Goal: Use online tool/utility: Use online tool/utility

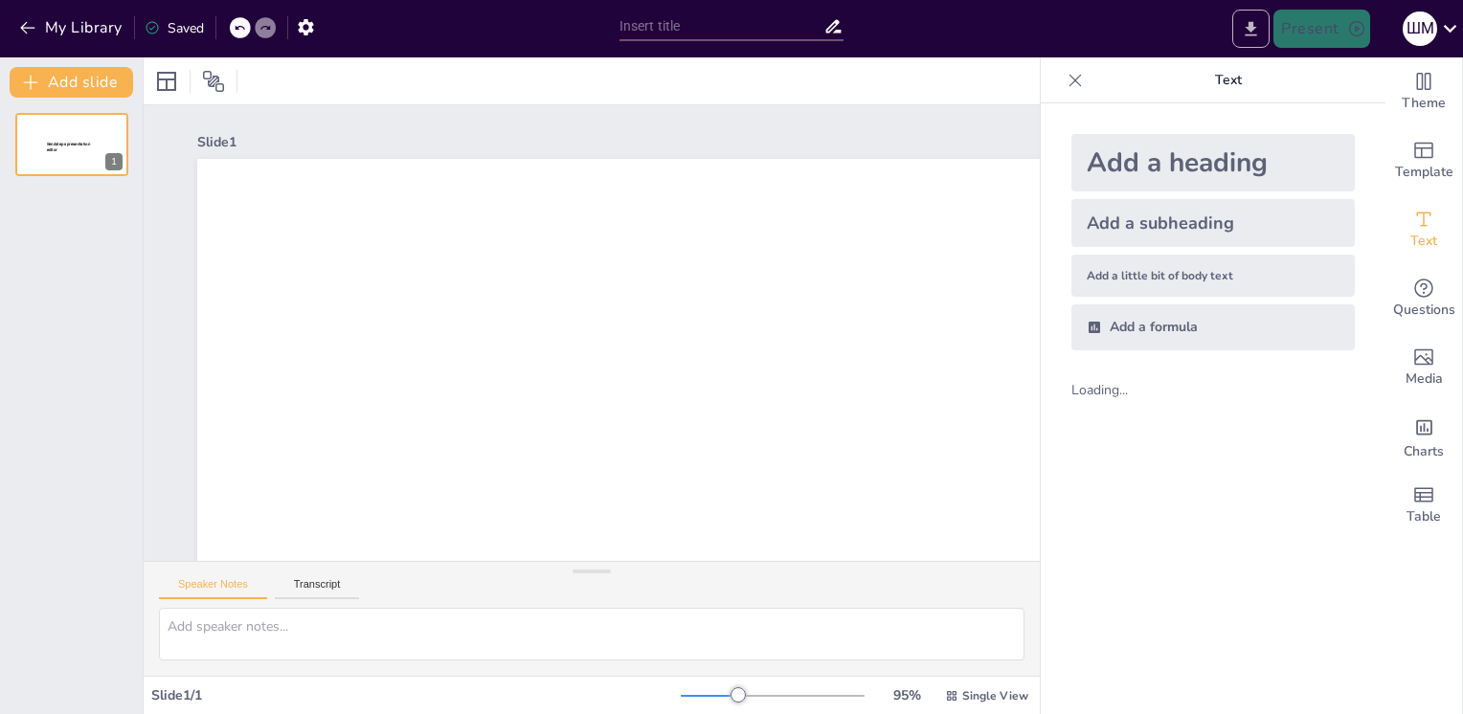
scroll to position [38, 0]
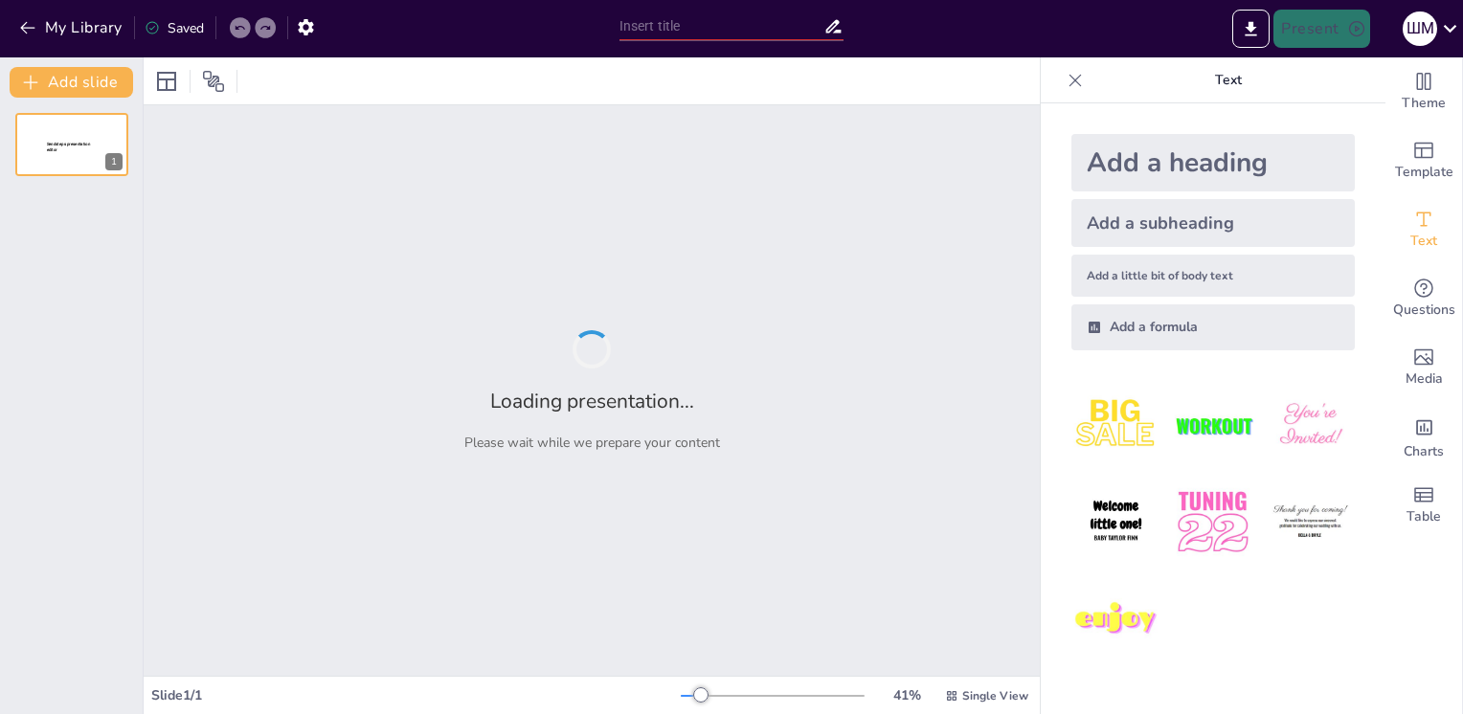
type input "Философия Древней [GEOGRAPHIC_DATA]"
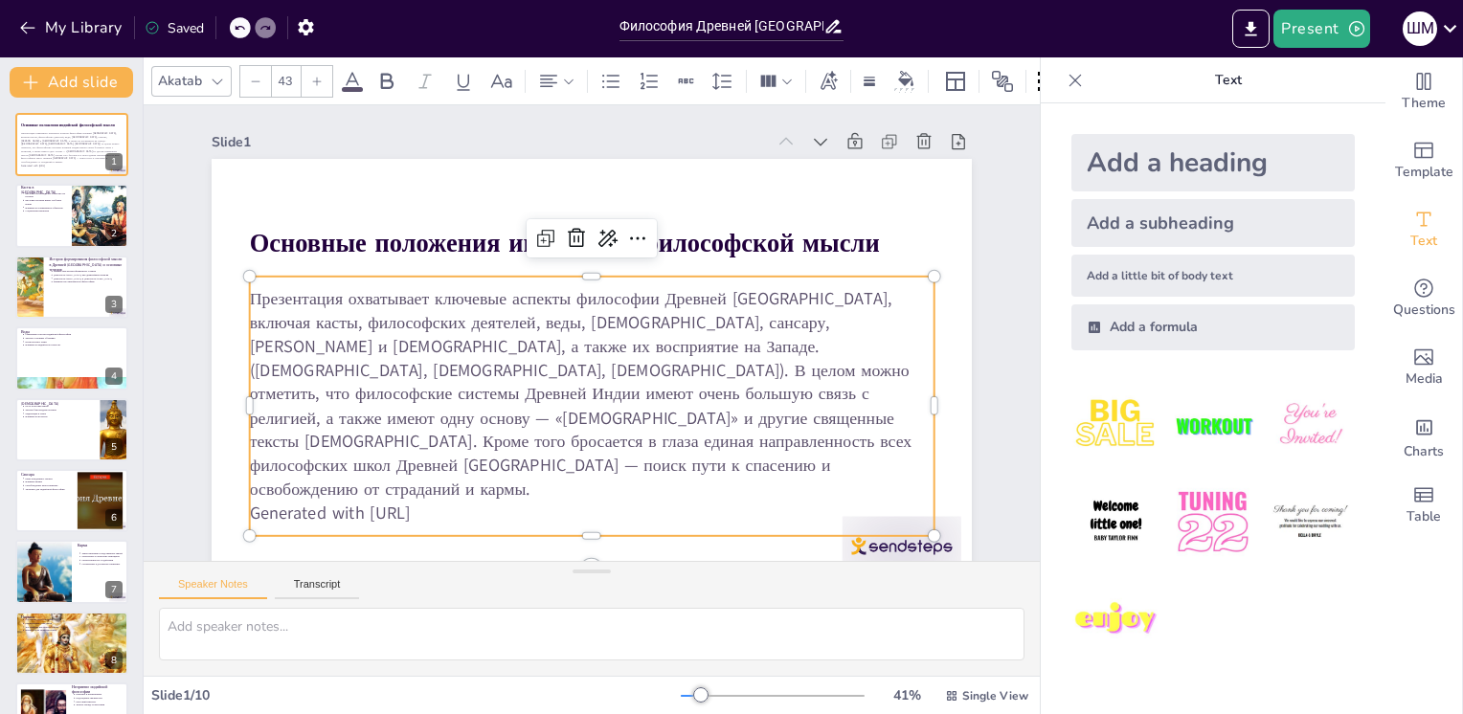
click at [452, 484] on p "Generated with [URL]" at bounding box center [471, 467] width 525 height 475
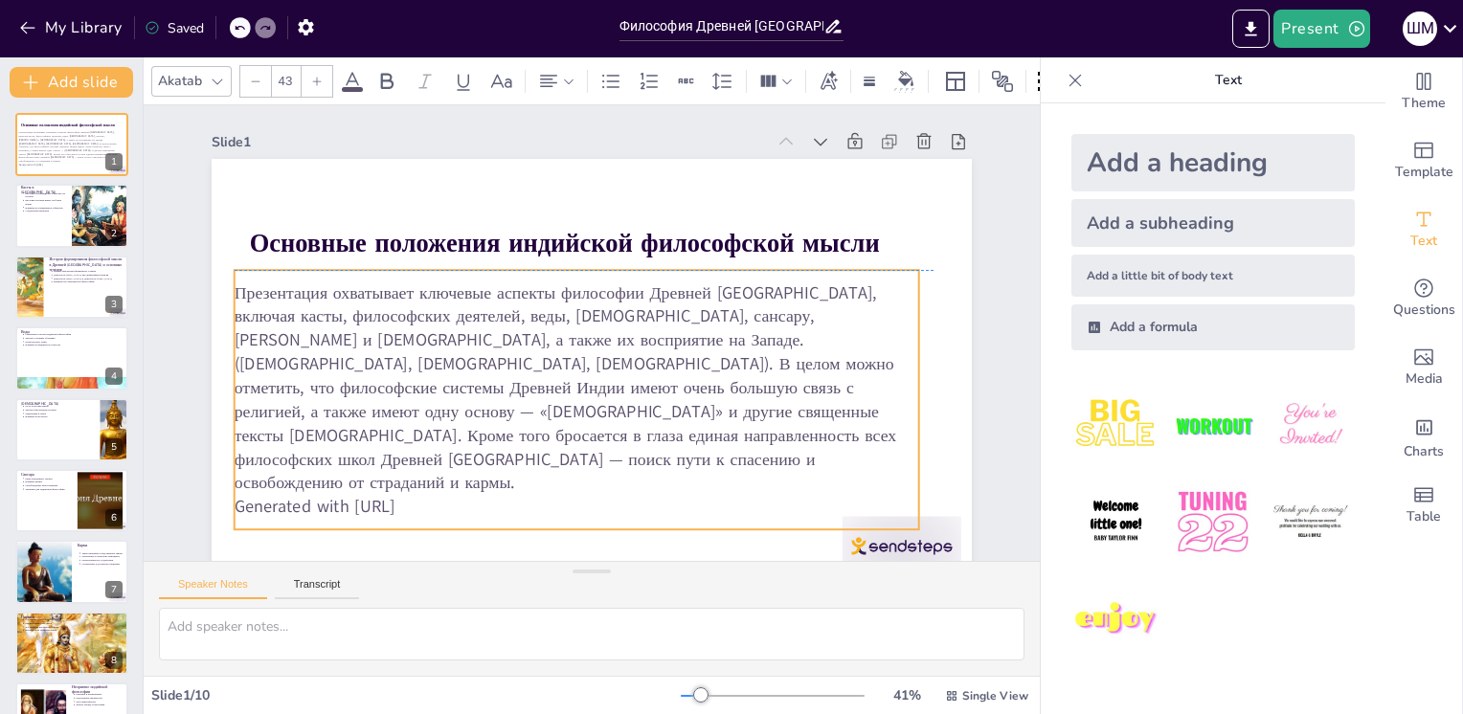
drag, startPoint x: 451, startPoint y: 492, endPoint x: 436, endPoint y: 481, distance: 18.6
click at [436, 481] on p "Generated with [URL]" at bounding box center [477, 464] width 568 height 421
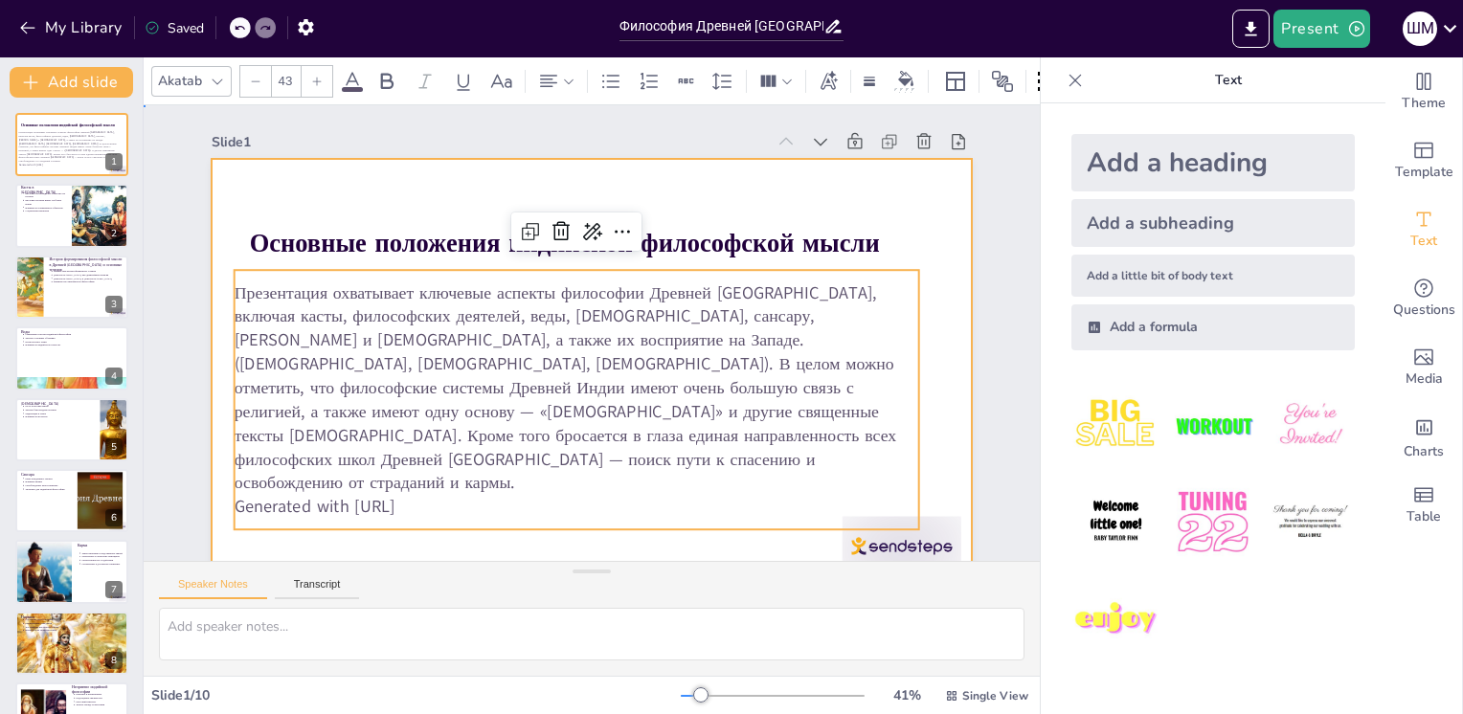
click at [296, 198] on div at bounding box center [556, 317] width 700 height 868
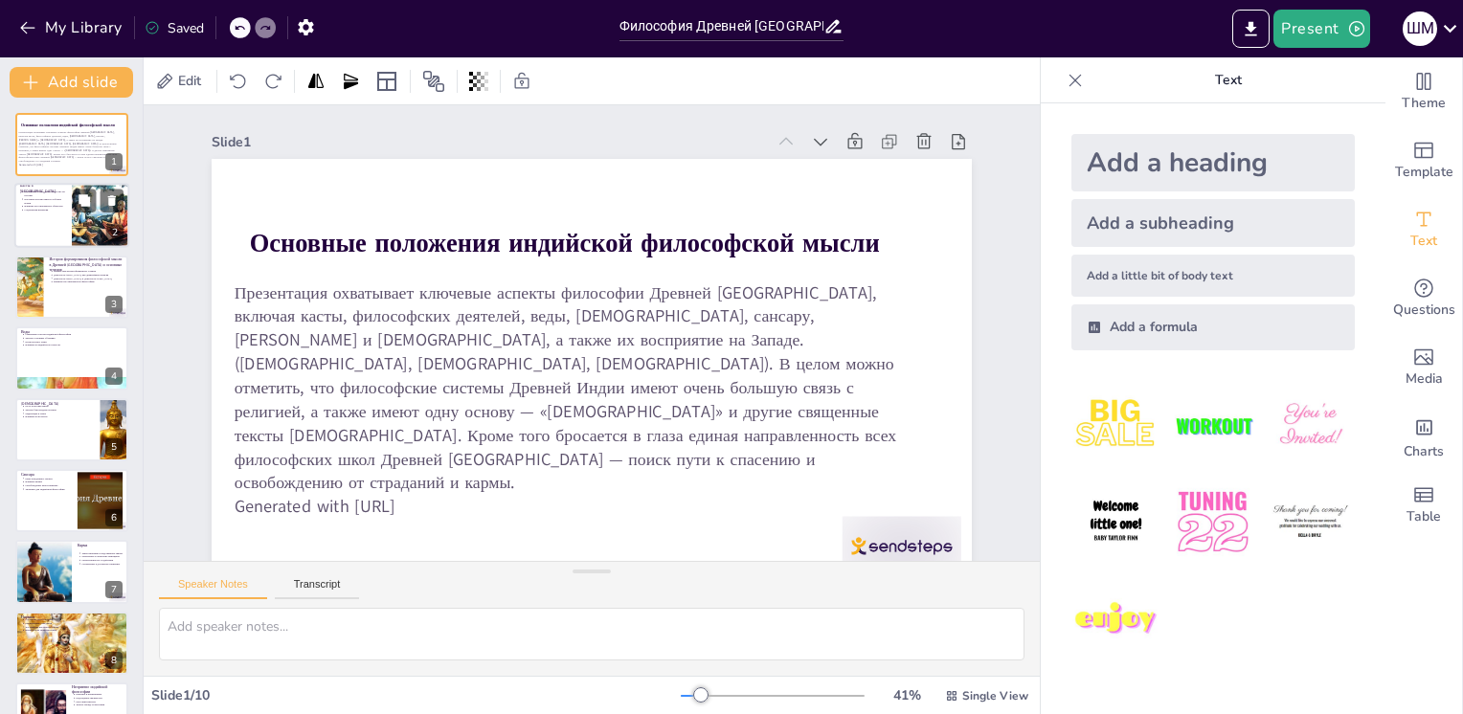
click at [78, 227] on div at bounding box center [100, 216] width 86 height 65
type textarea "Loremips dolorsi a Conse adipi elitsedd ei tempor incidi, utlabo et dolorem ali…"
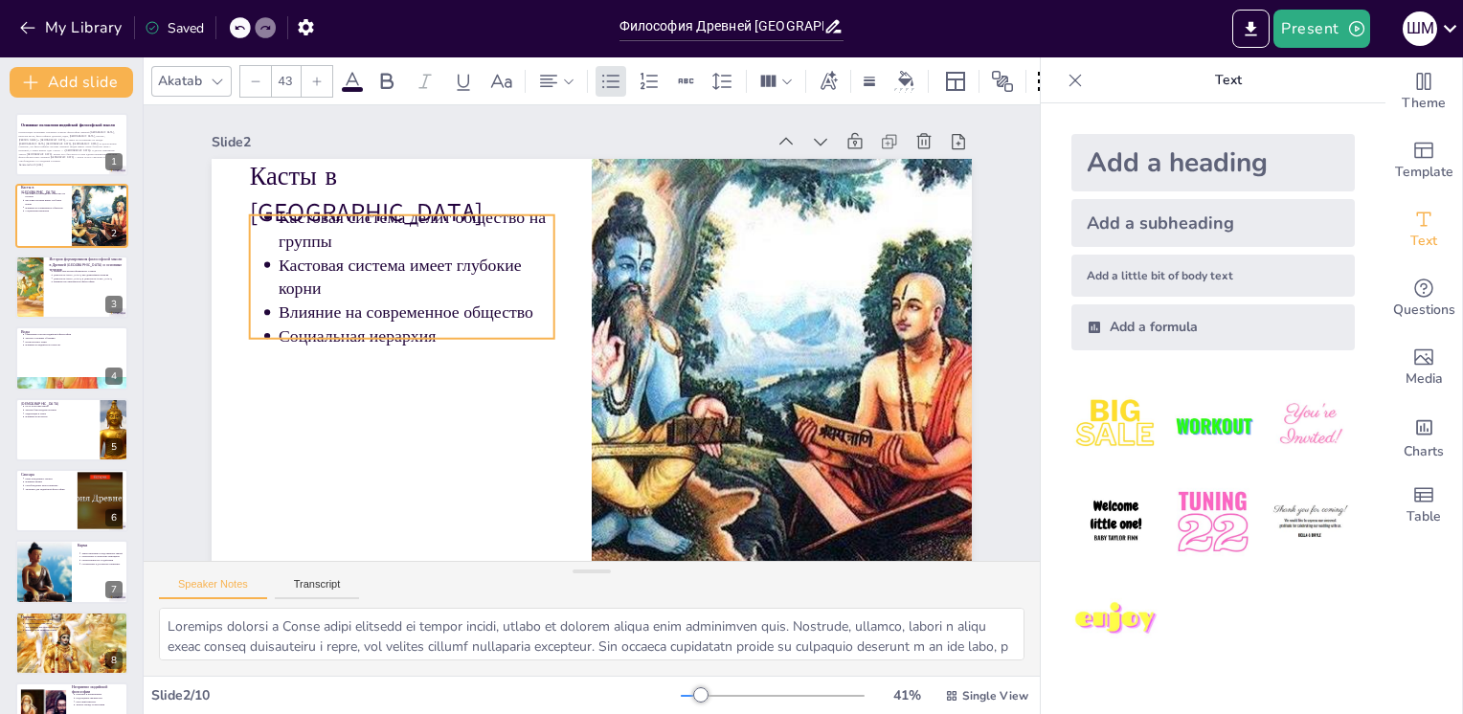
click at [387, 310] on p "Влияние на современное общество" at bounding box center [439, 243] width 261 height 134
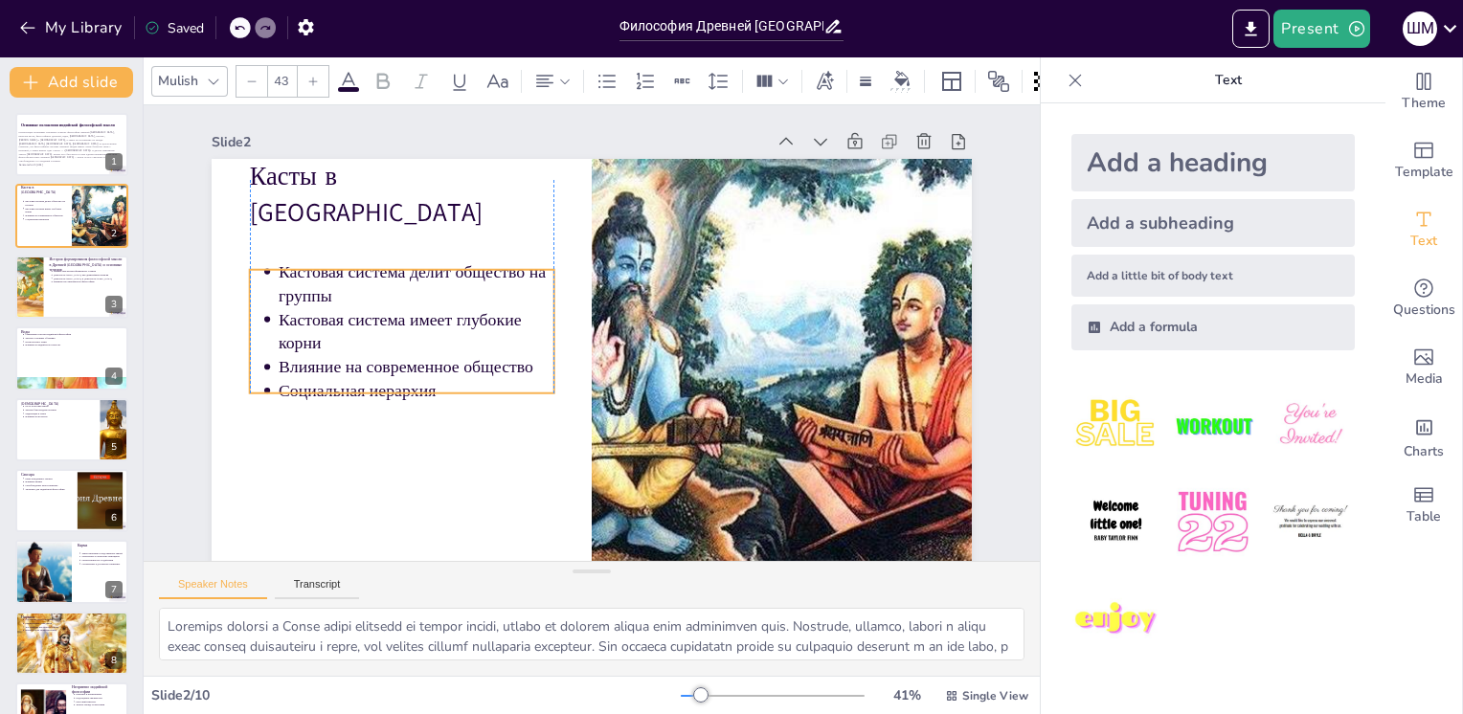
drag, startPoint x: 339, startPoint y: 238, endPoint x: 346, endPoint y: 293, distance: 55.0
click at [346, 293] on p "Кастовая система делит общество на группы" at bounding box center [416, 284] width 275 height 48
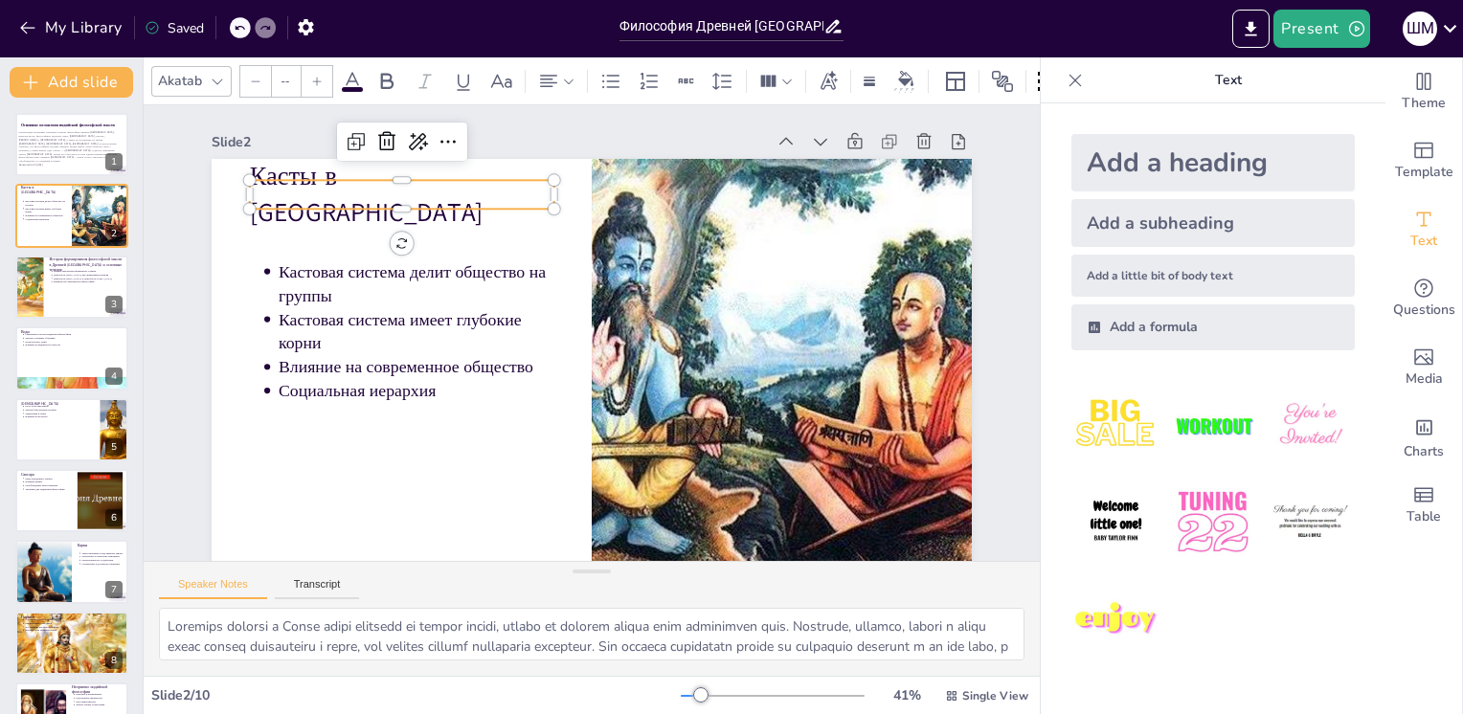
type input "64"
click at [518, 210] on div "Касты в [GEOGRAPHIC_DATA] Кастовая система делит общество на группы Кастовая си…" at bounding box center [562, 359] width 826 height 851
click at [88, 285] on div at bounding box center [71, 287] width 115 height 65
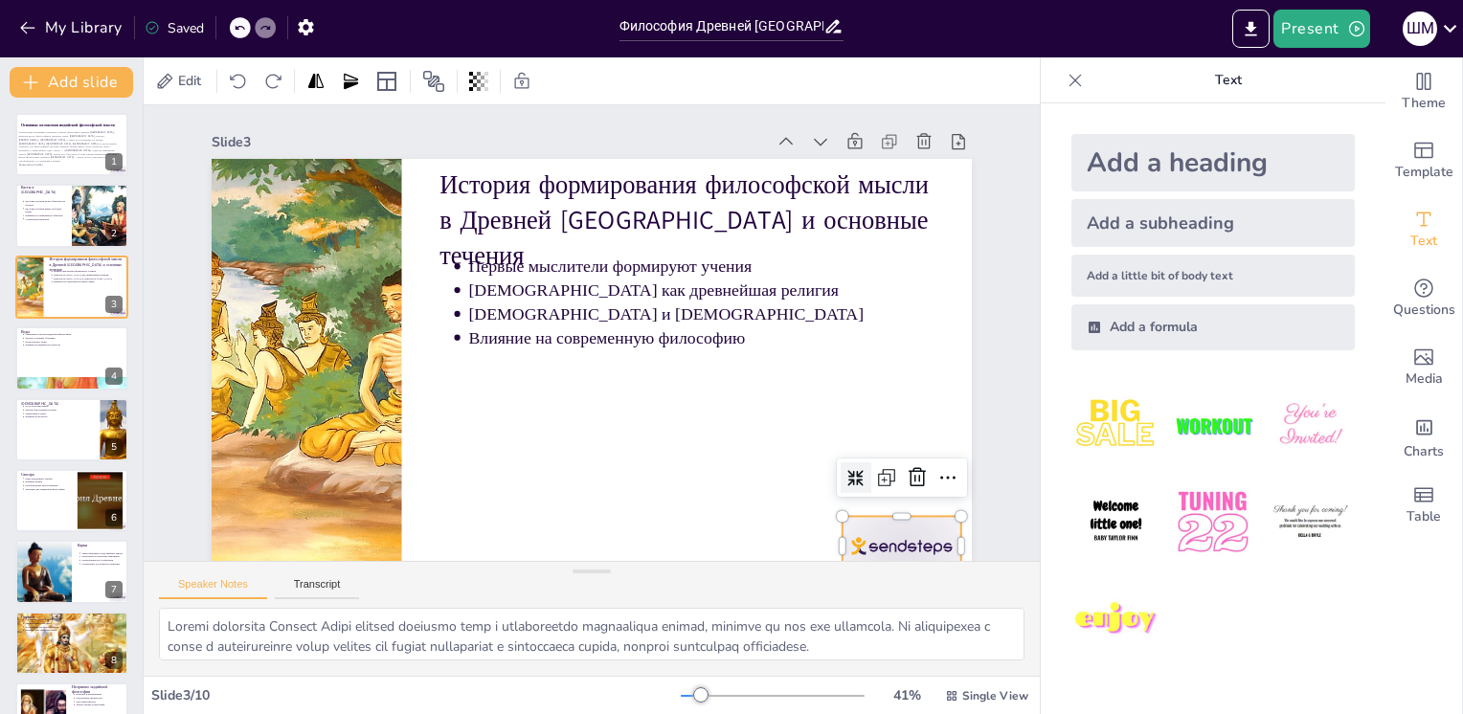
click at [384, 557] on div at bounding box center [348, 619] width 72 height 124
click at [893, 528] on icon at bounding box center [879, 541] width 27 height 27
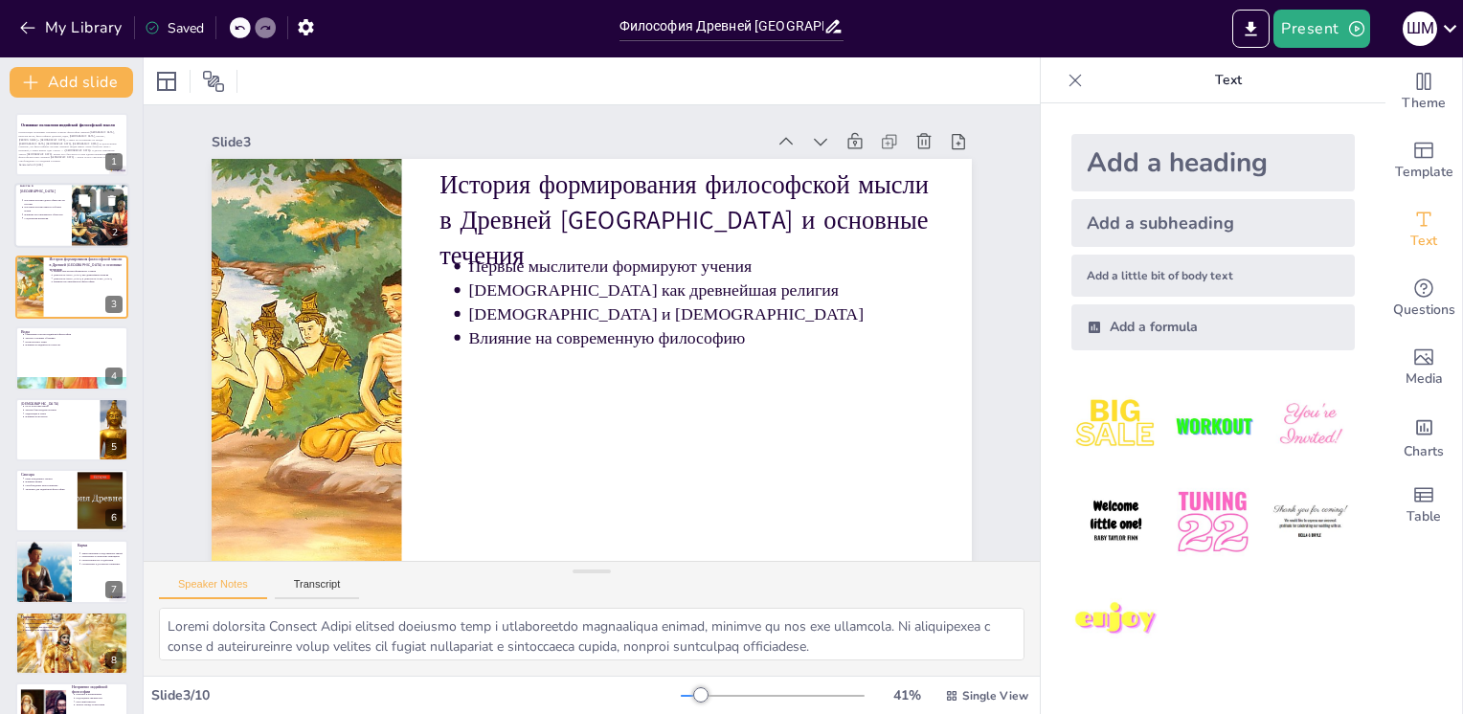
click at [57, 220] on div at bounding box center [71, 216] width 115 height 65
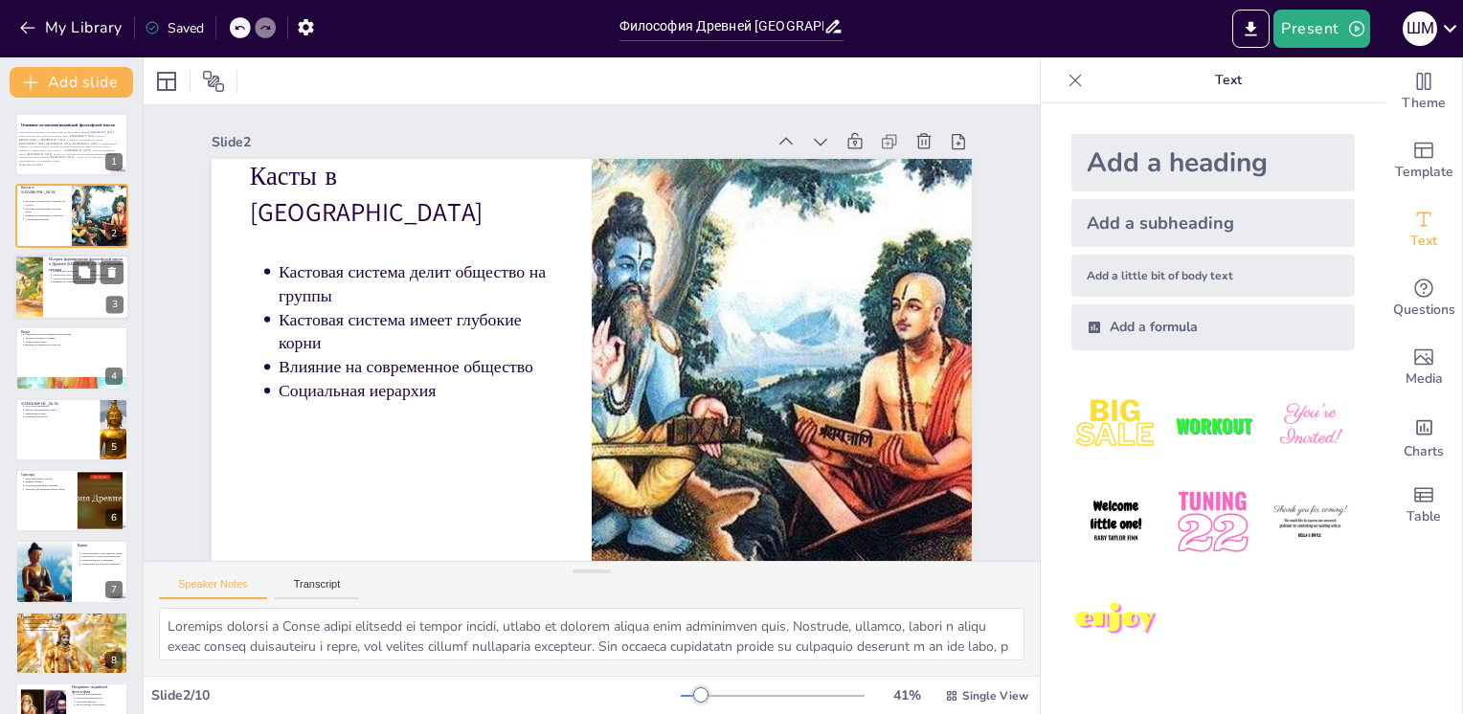
click at [77, 295] on div at bounding box center [71, 287] width 115 height 65
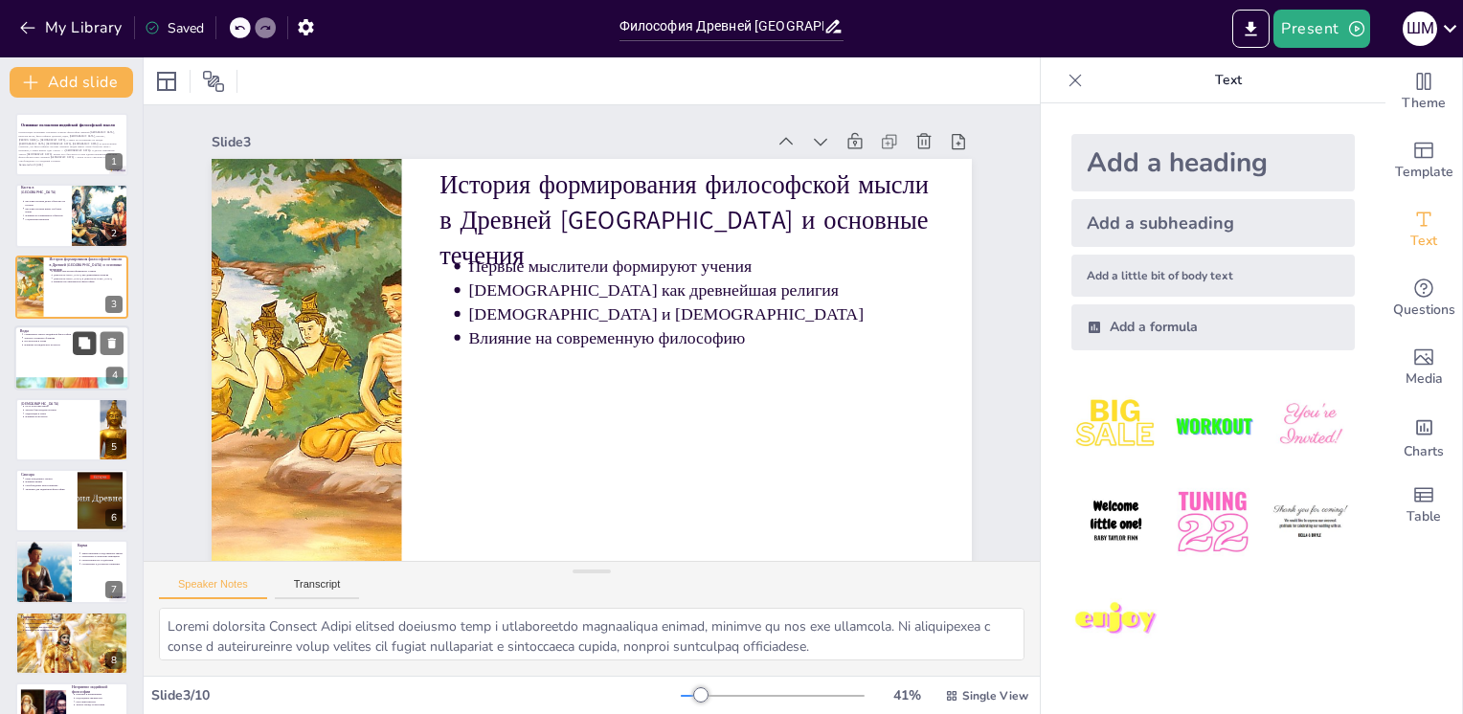
click at [77, 350] on button at bounding box center [84, 343] width 23 height 23
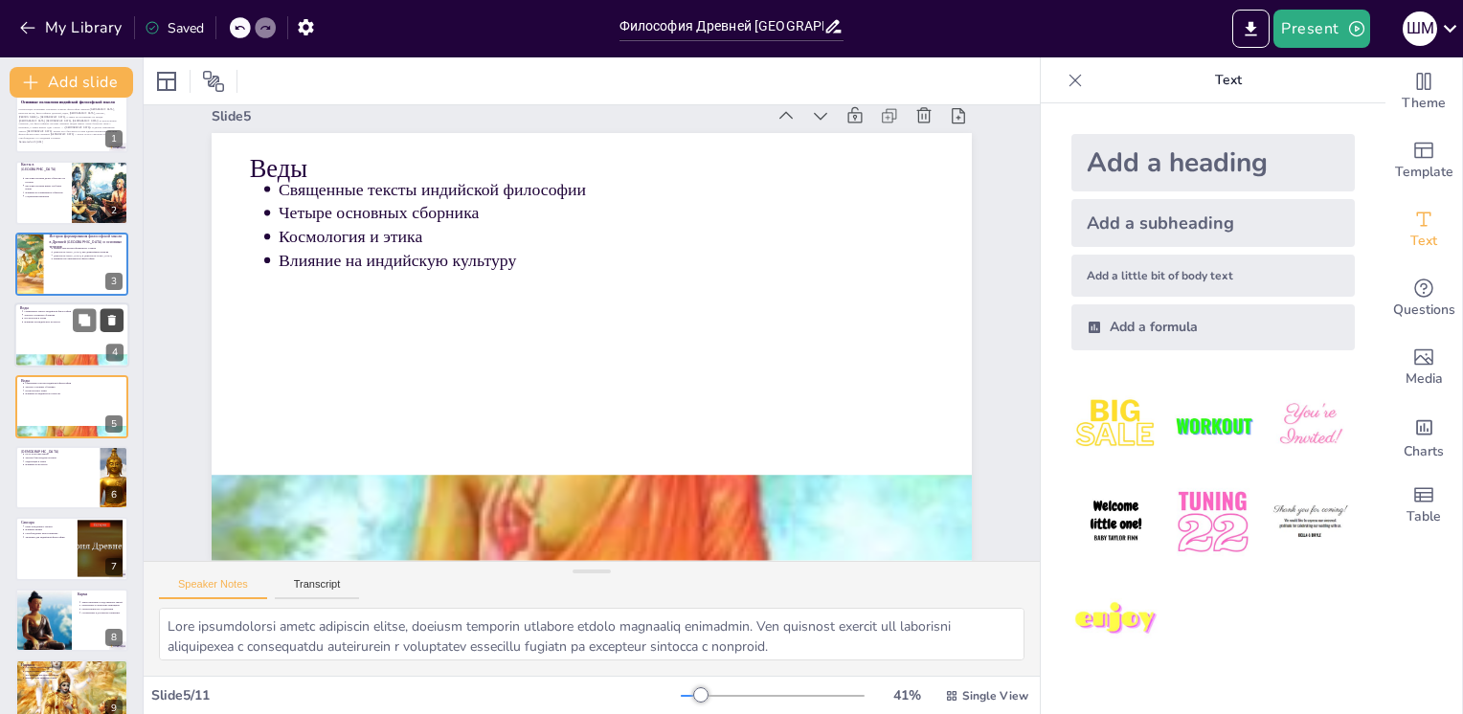
click at [110, 319] on icon at bounding box center [112, 320] width 8 height 11
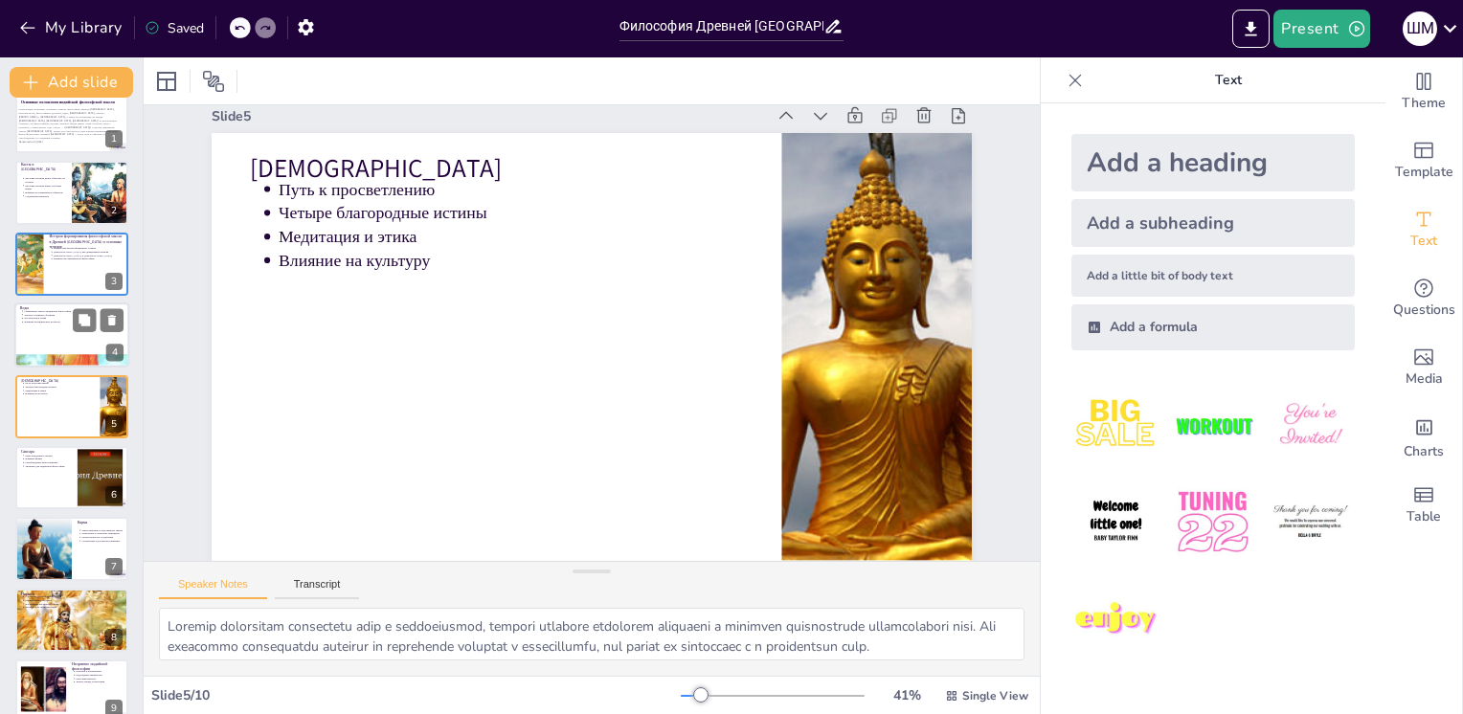
click at [41, 344] on div at bounding box center [71, 334] width 115 height 65
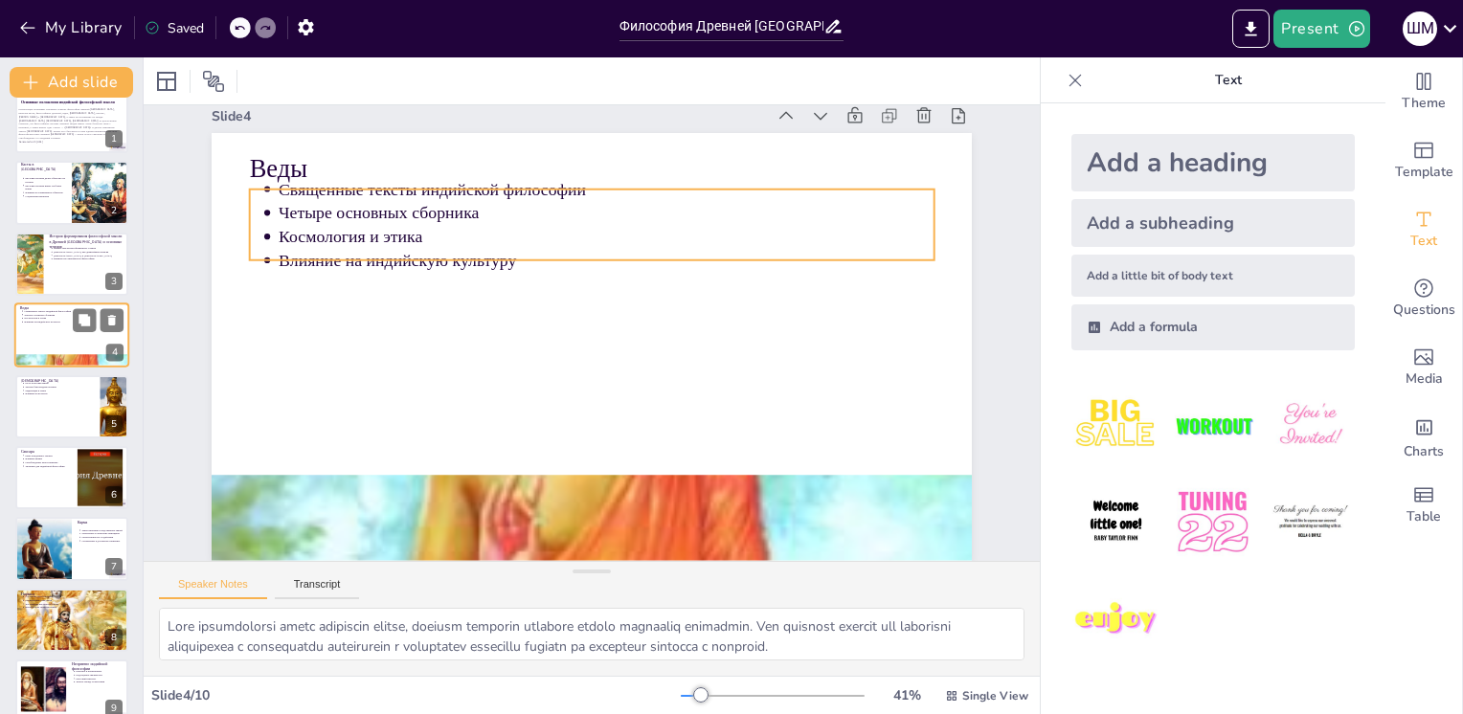
scroll to position [0, 0]
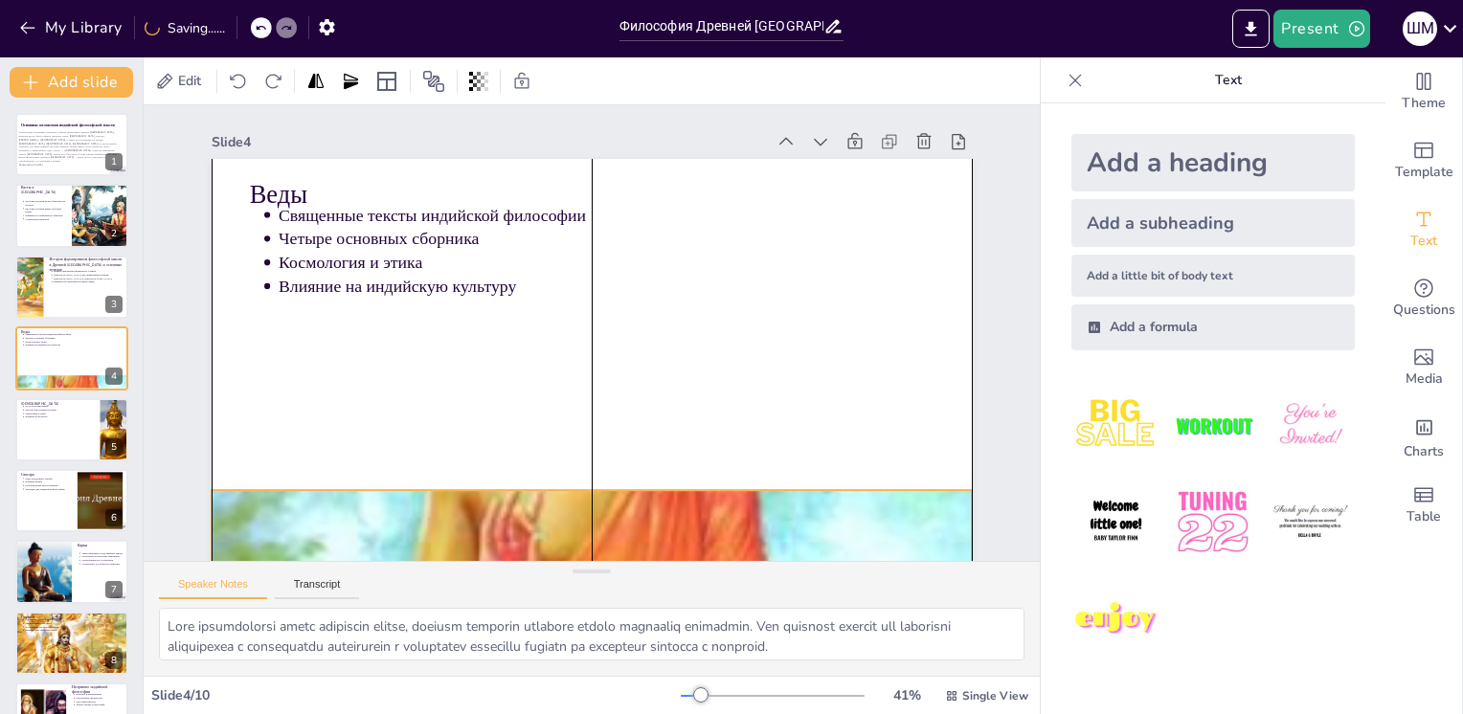
drag, startPoint x: 287, startPoint y: 520, endPoint x: 286, endPoint y: 503, distance: 16.3
click at [286, 503] on div at bounding box center [510, 515] width 1003 height 1003
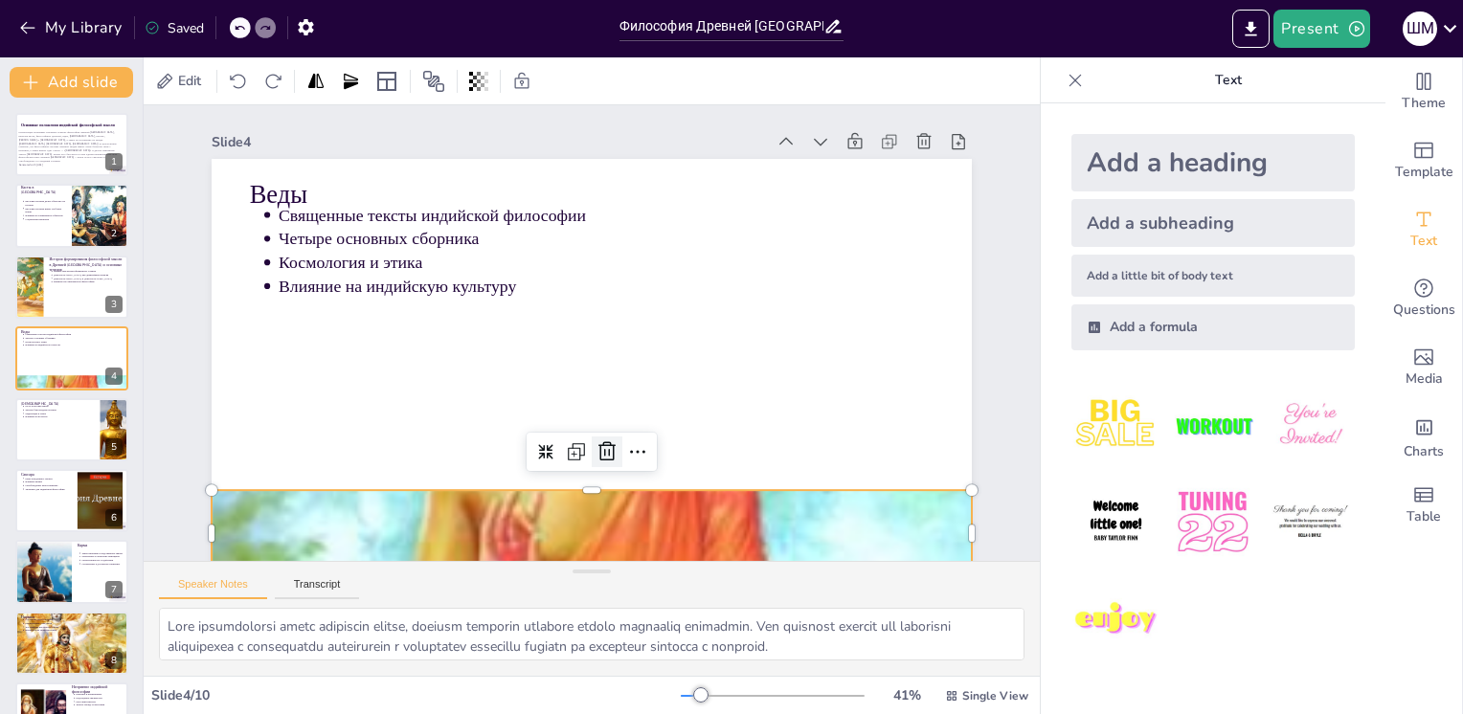
click at [572, 453] on icon at bounding box center [557, 448] width 31 height 31
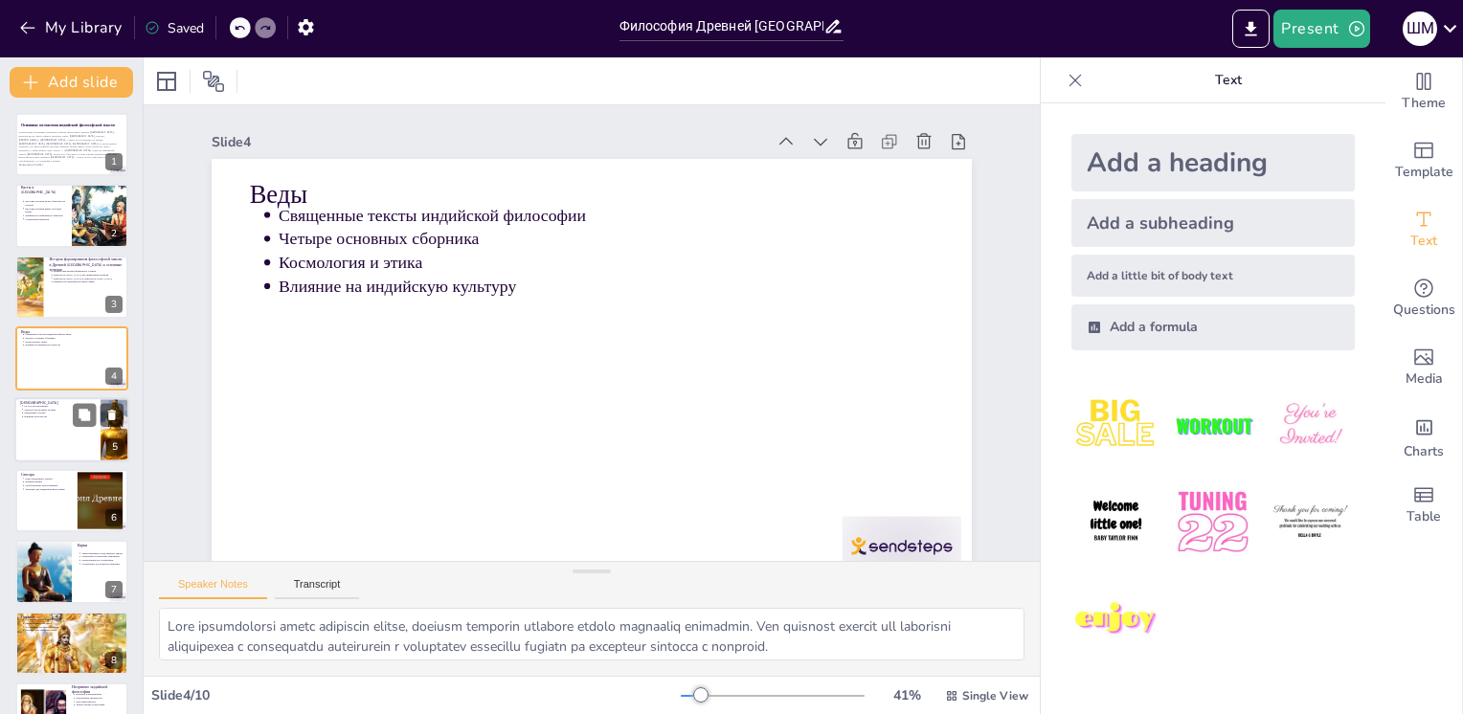
click at [51, 424] on div at bounding box center [71, 429] width 115 height 65
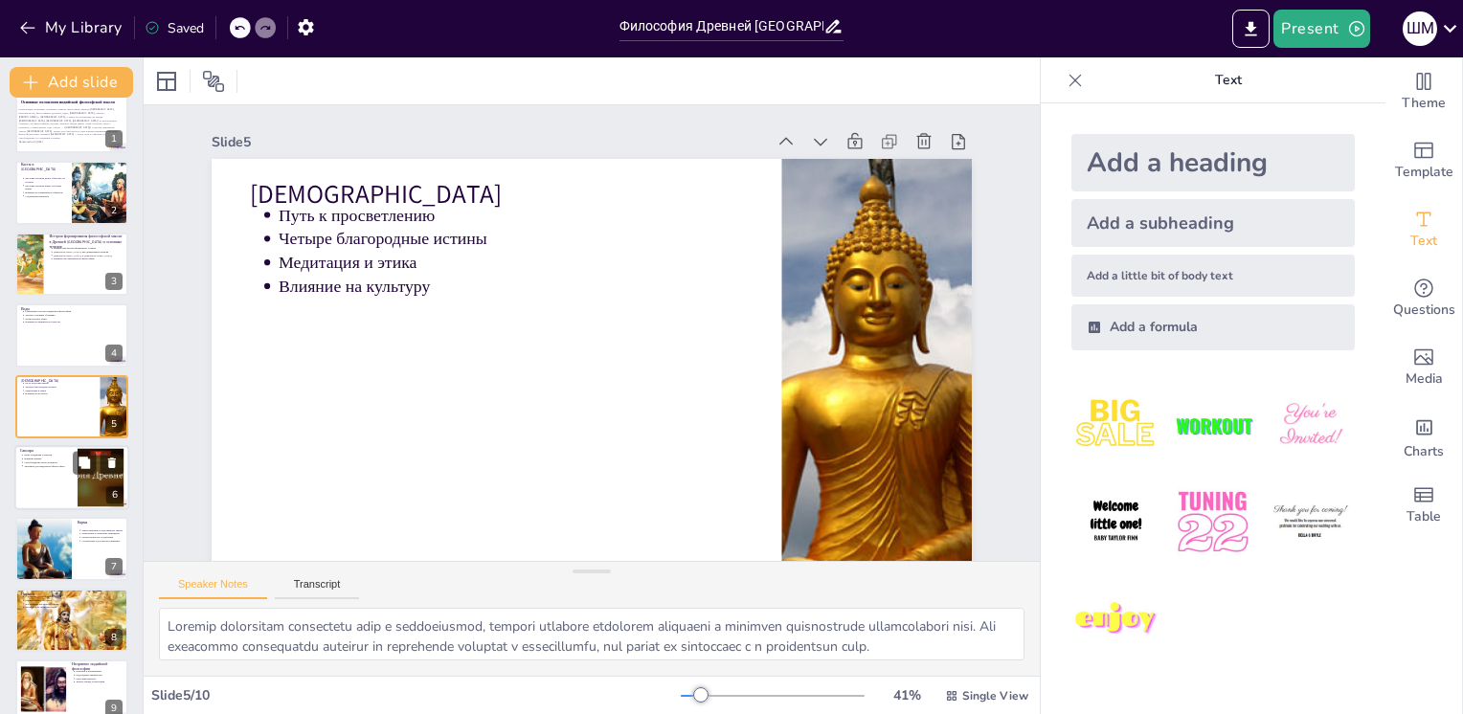
click at [43, 494] on div at bounding box center [71, 477] width 115 height 65
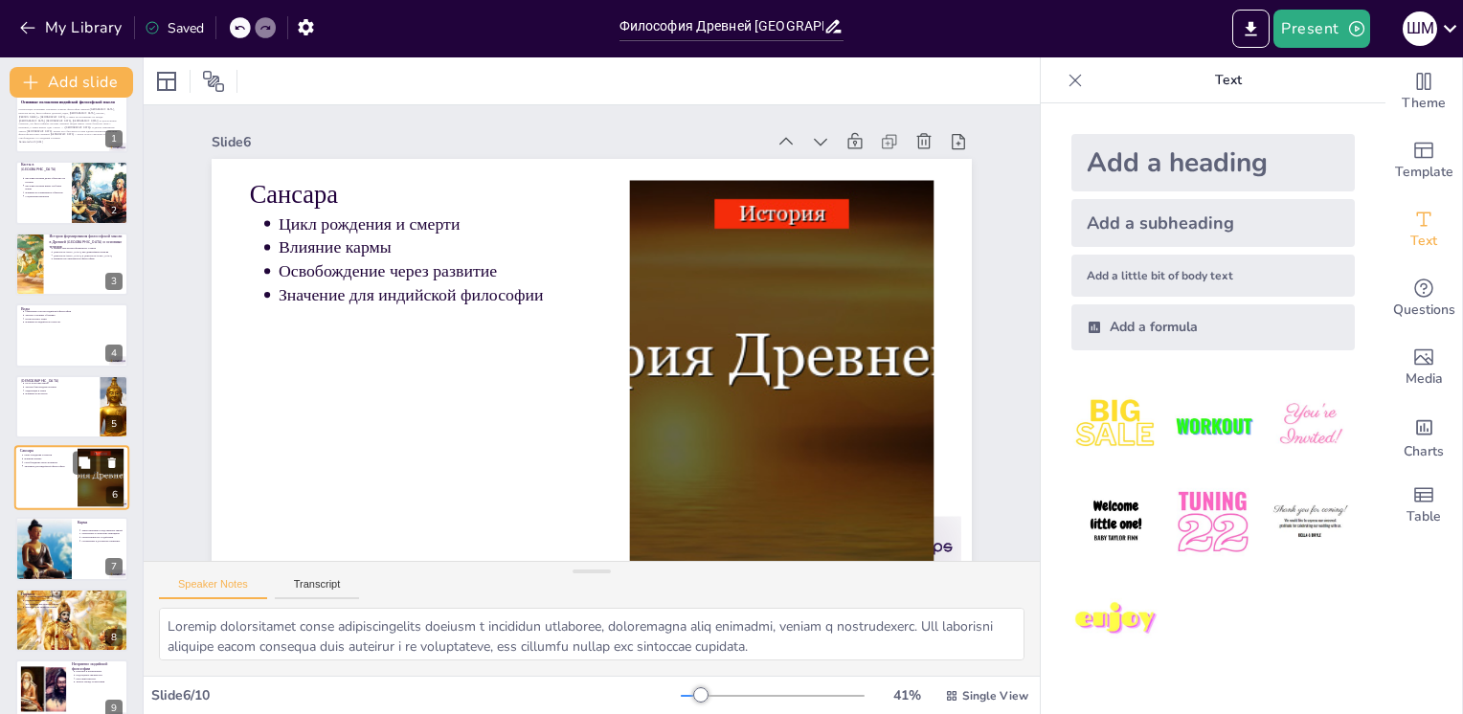
scroll to position [95, 0]
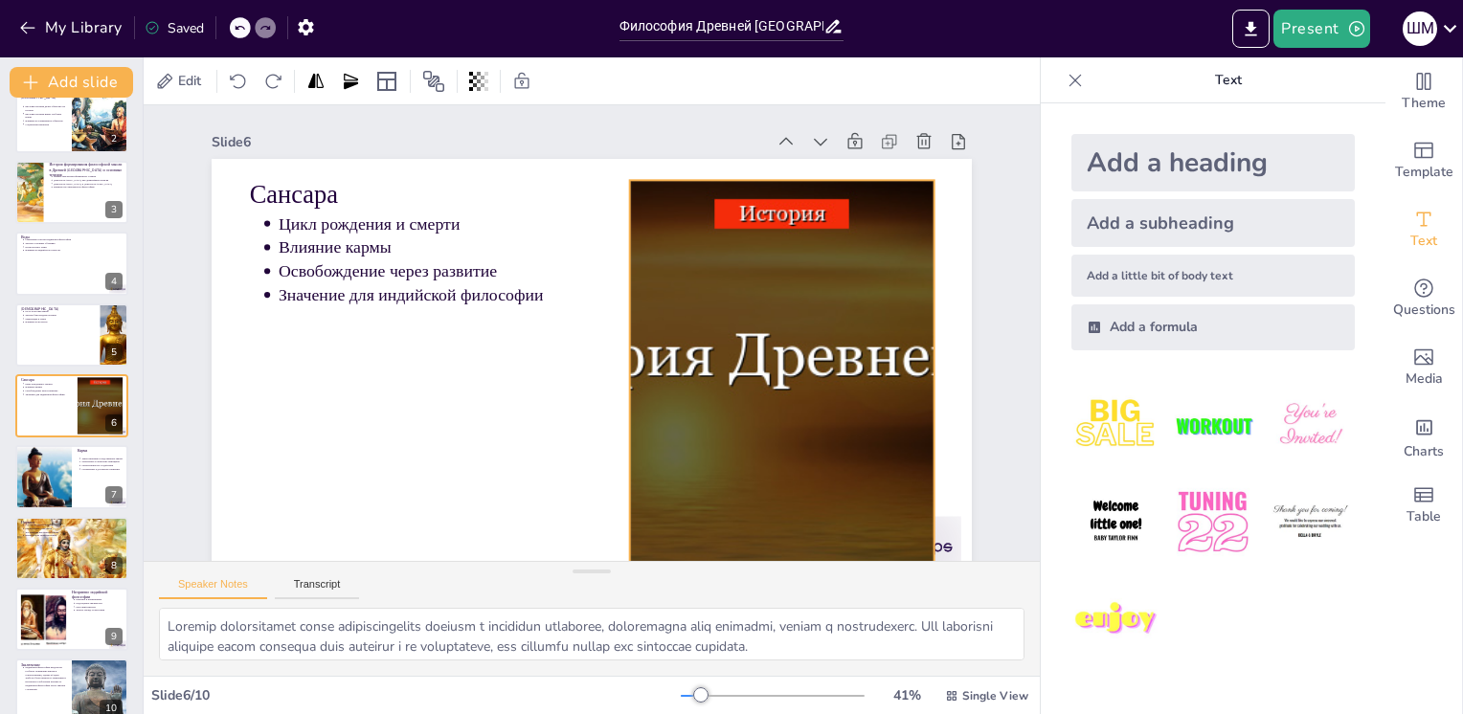
click at [740, 379] on div at bounding box center [769, 411] width 922 height 555
click at [837, 222] on div at bounding box center [857, 242] width 40 height 40
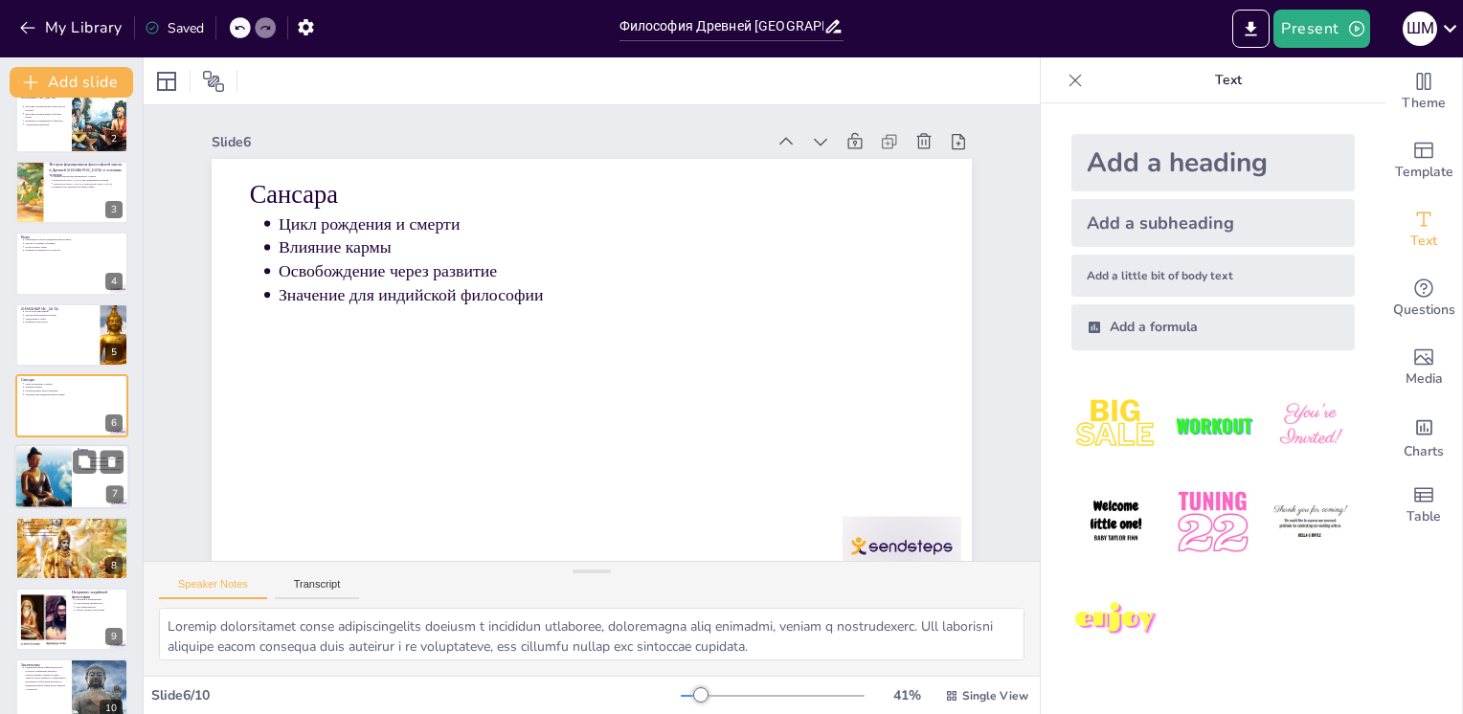
click at [88, 489] on div at bounding box center [71, 477] width 115 height 65
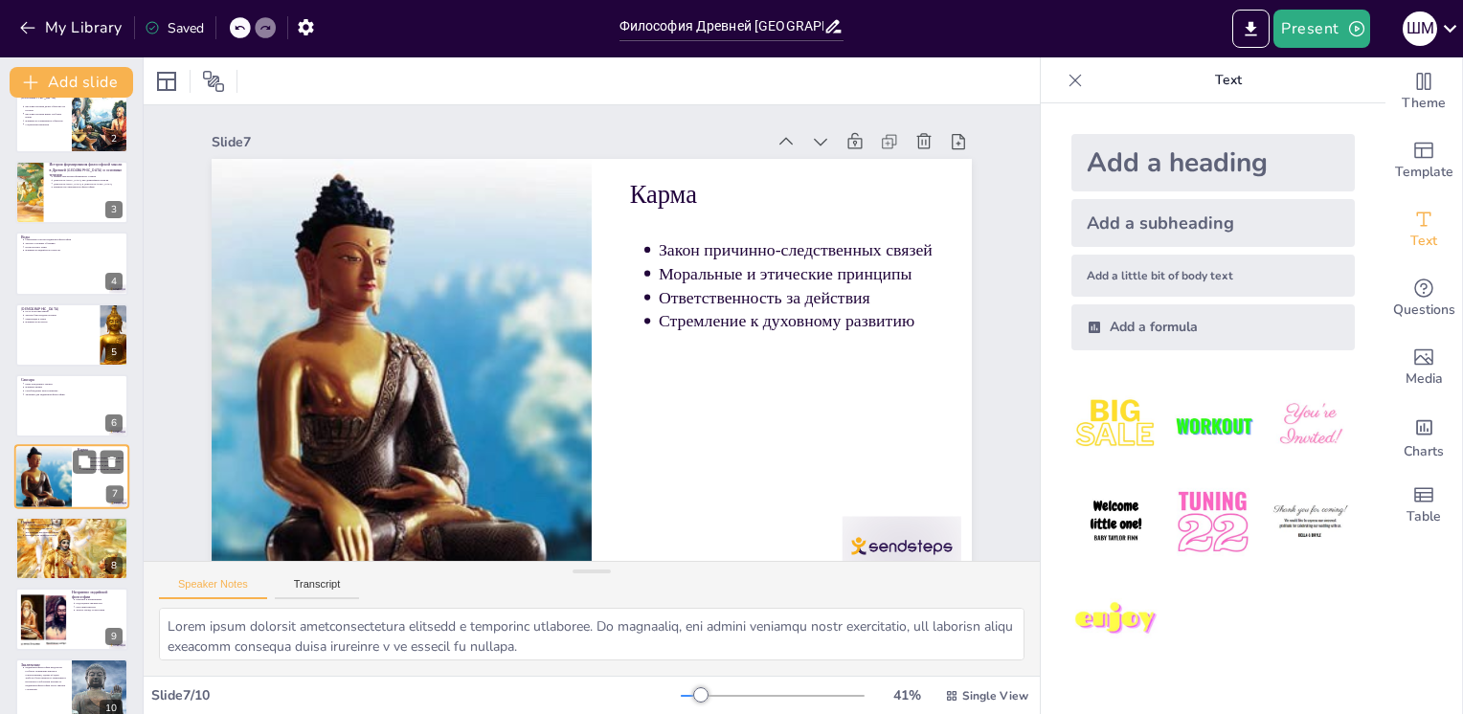
scroll to position [118, 0]
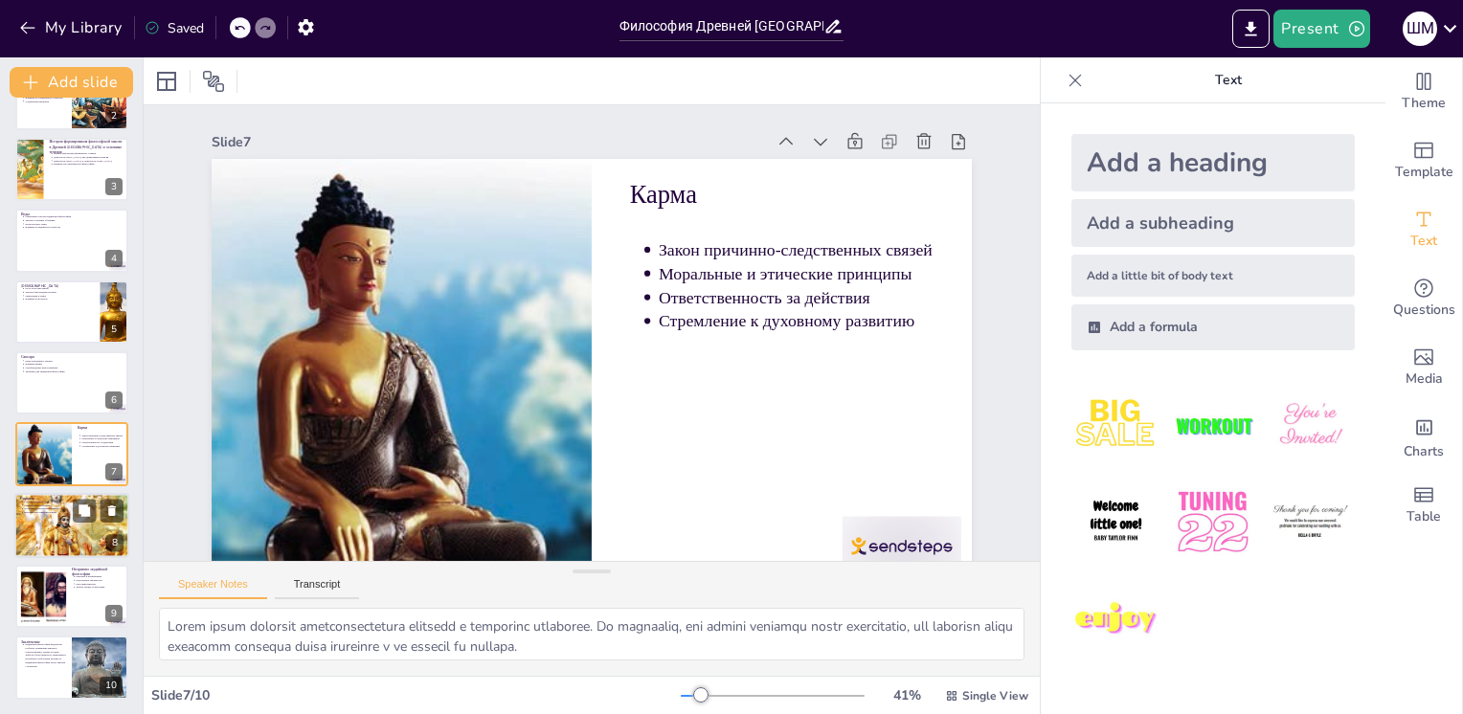
click at [78, 534] on div at bounding box center [71, 525] width 115 height 86
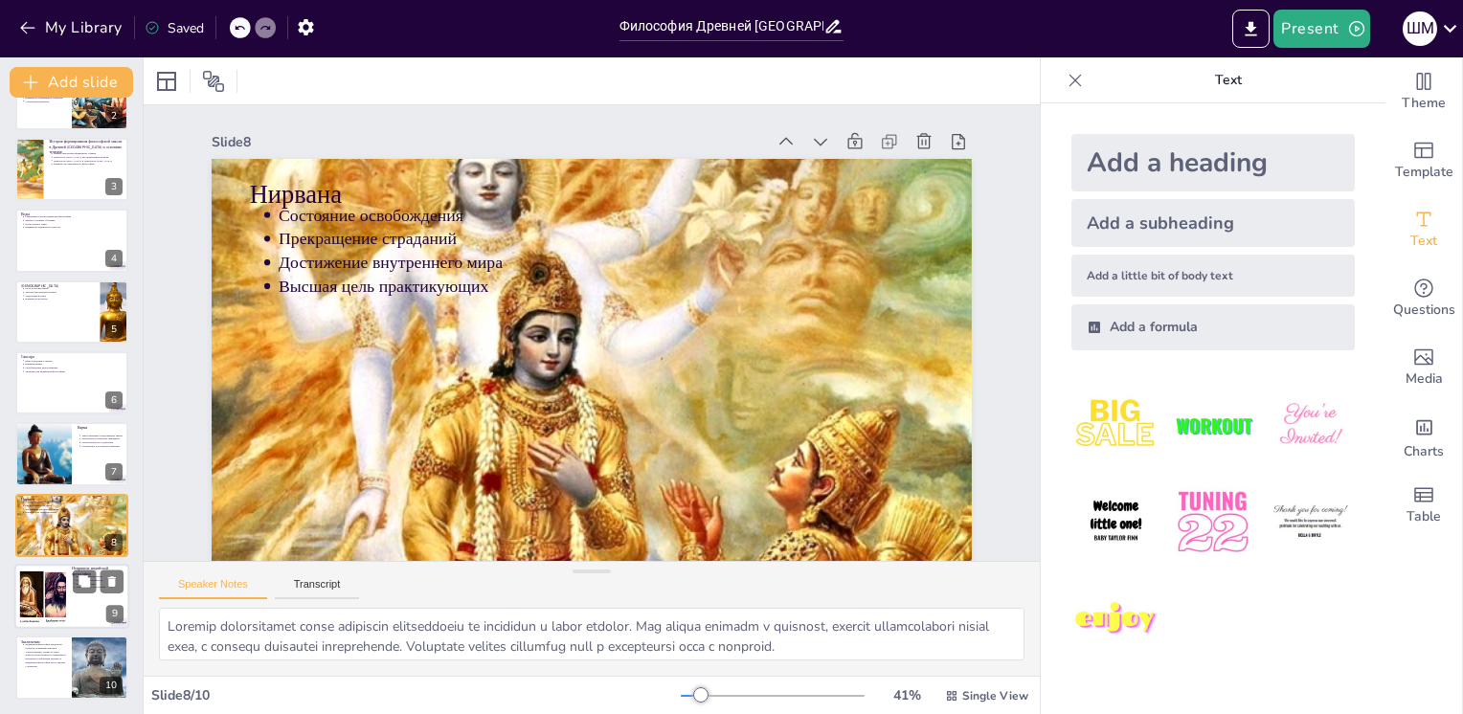
click at [68, 592] on div at bounding box center [71, 596] width 115 height 65
type textarea "Loremipsu dolorsita consectetura elitsed d eiusmodtemp in utlabor etdolore magn…"
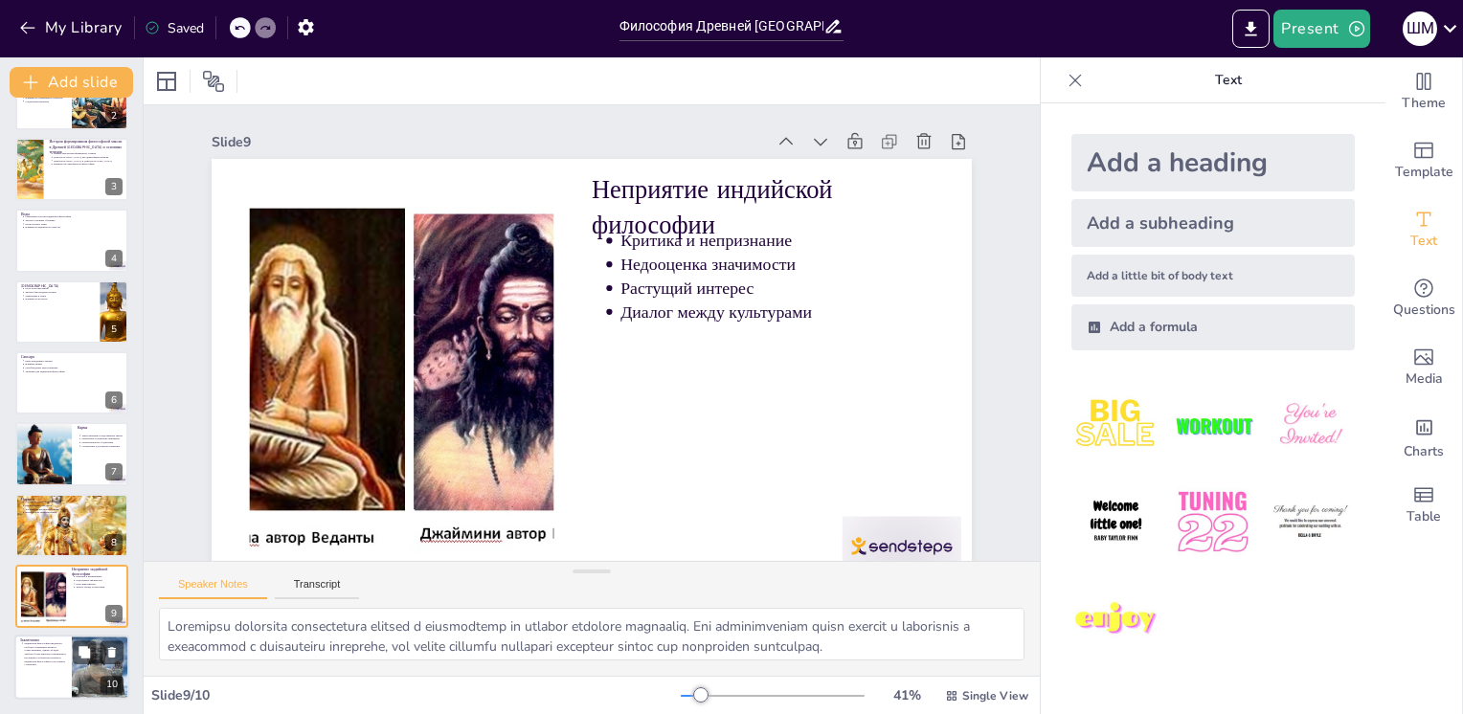
click at [56, 642] on p "Индийская философия предлагает глубокое понимание жизни и существования, однако…" at bounding box center [45, 654] width 42 height 25
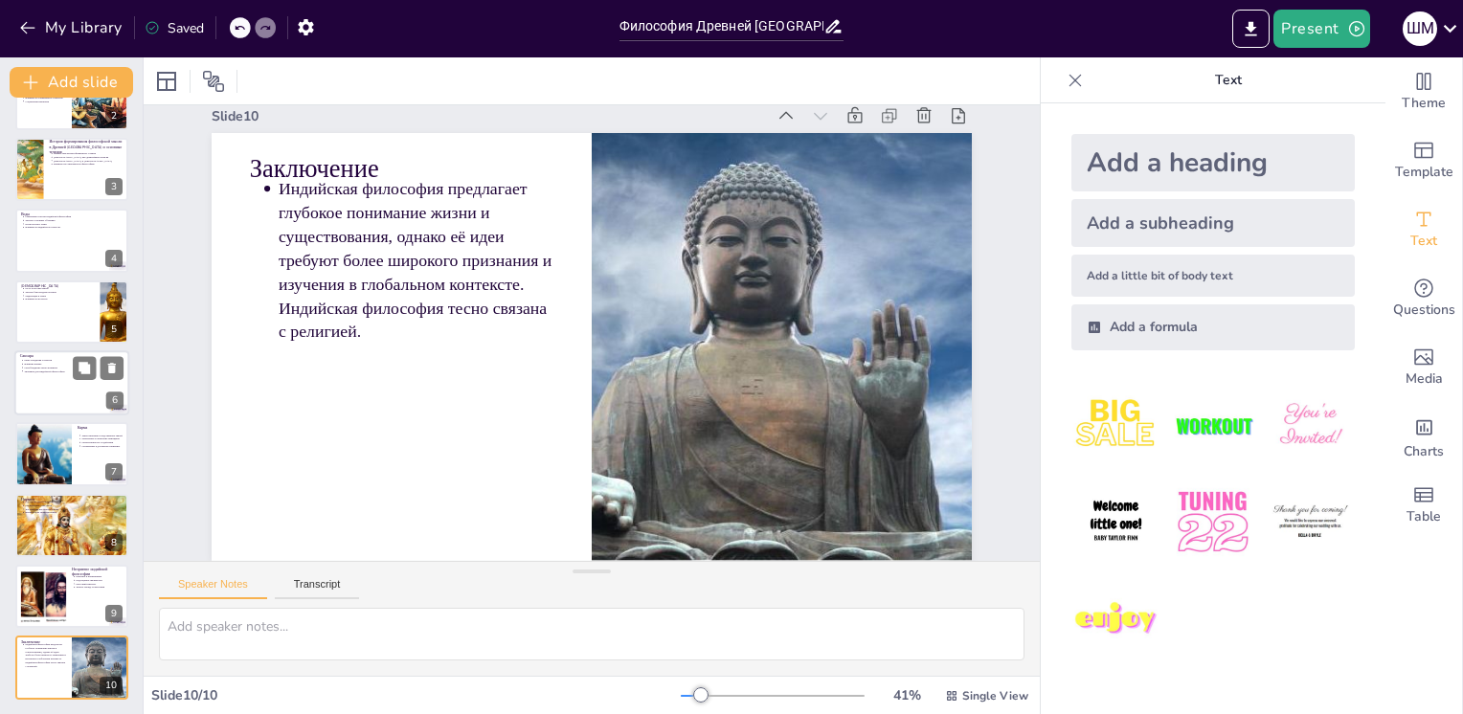
scroll to position [0, 0]
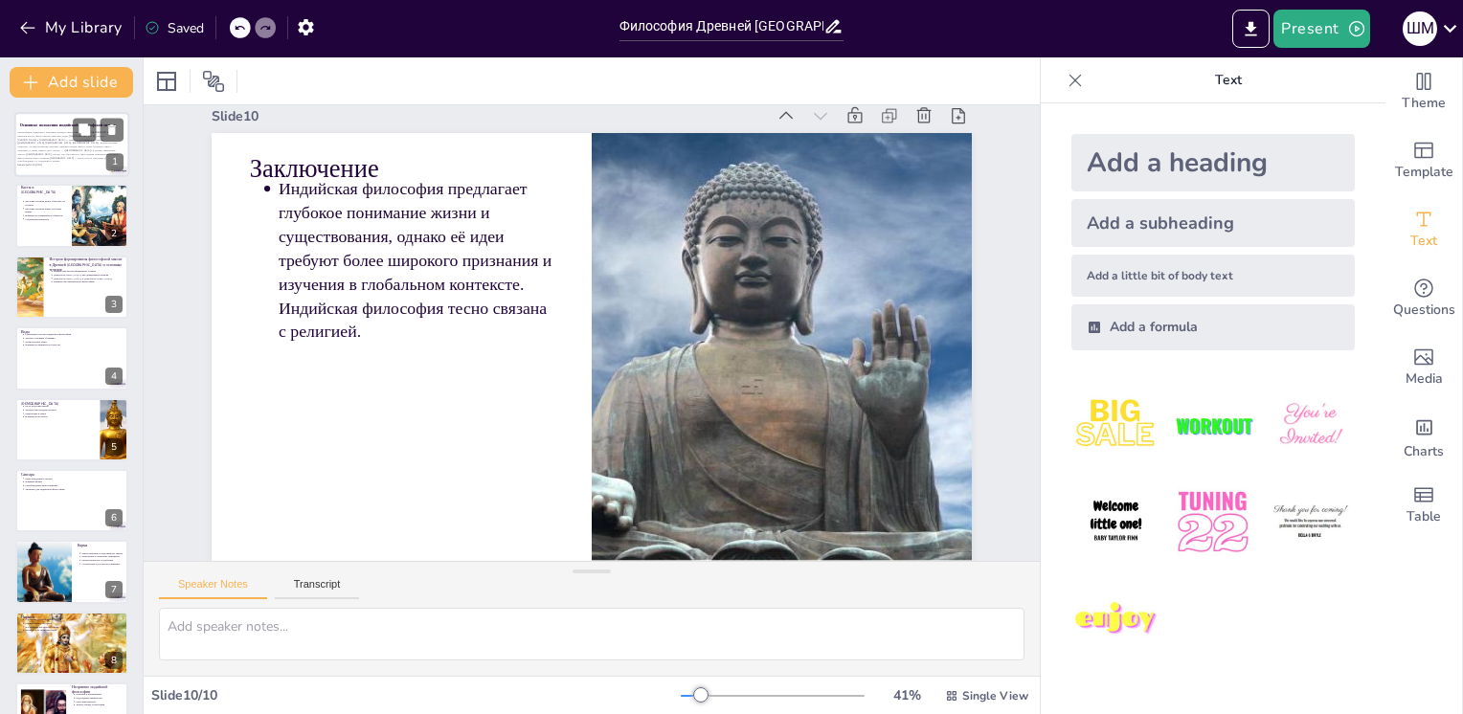
click at [75, 166] on div "Презентация охватывает ключевые аспекты философии Древней [GEOGRAPHIC_DATA], вк…" at bounding box center [68, 148] width 103 height 39
